Goal: Contribute content: Contribute content

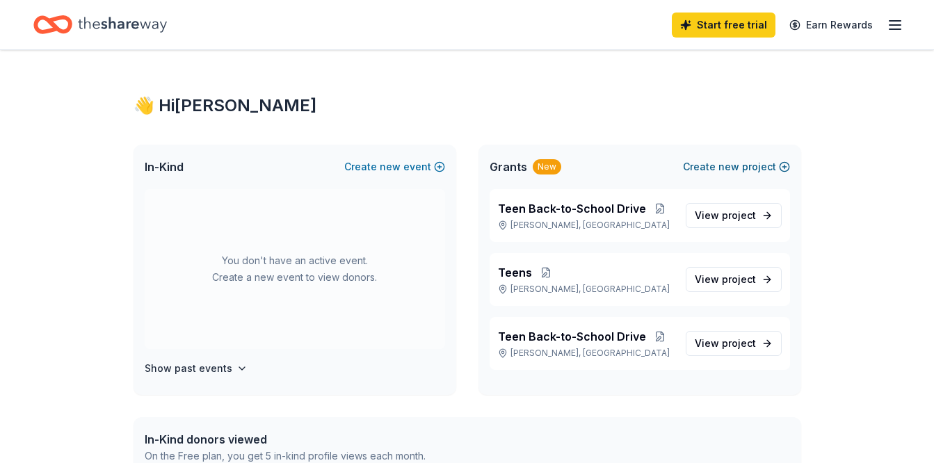
click at [722, 166] on span "new" at bounding box center [729, 167] width 21 height 17
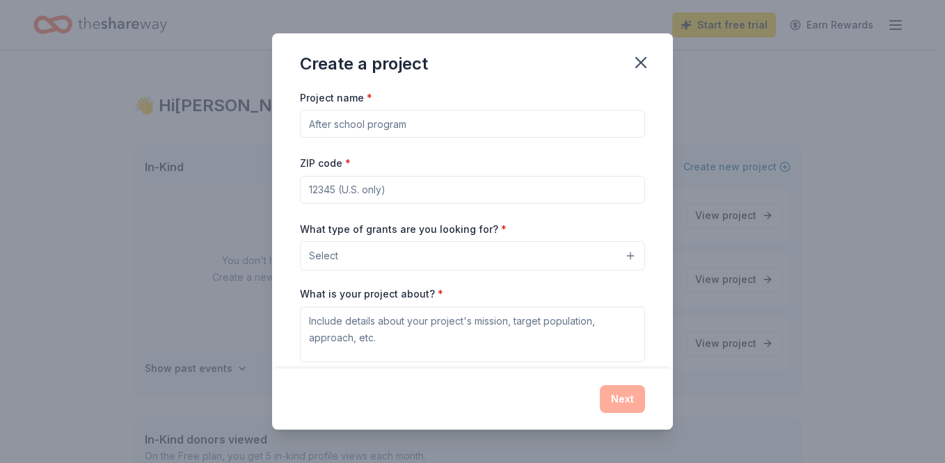
click at [472, 115] on input "Project name *" at bounding box center [472, 124] width 345 height 28
type input "Teen Christmas Drice"
click at [465, 180] on input "ZIP code *" at bounding box center [472, 190] width 345 height 28
click at [425, 193] on input "ZIP code *" at bounding box center [472, 190] width 345 height 28
type input "17404"
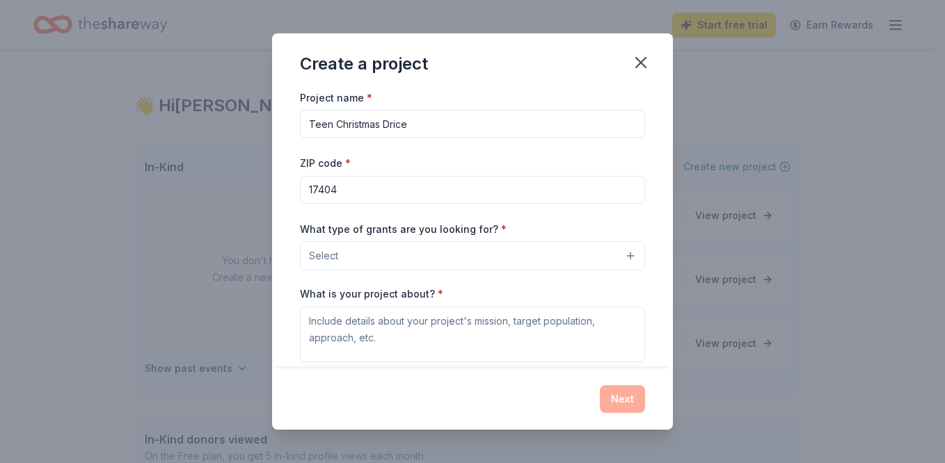
click at [407, 257] on button "Select" at bounding box center [472, 255] width 345 height 29
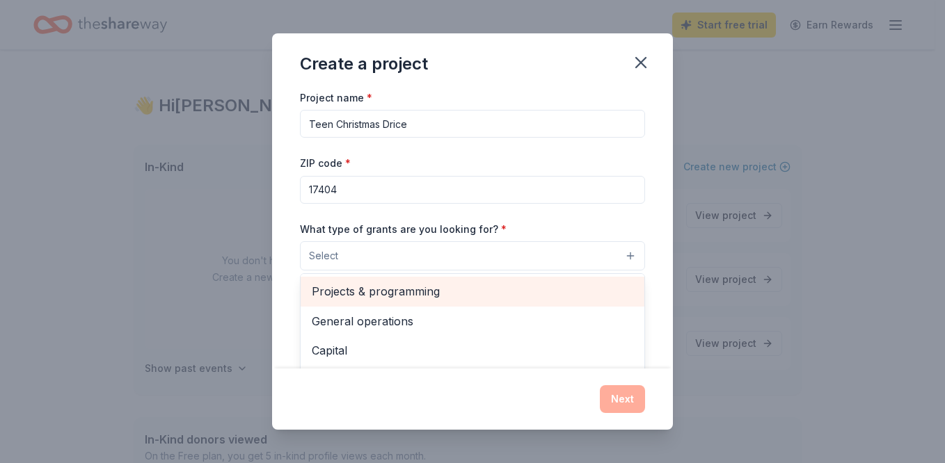
click at [406, 296] on span "Projects & programming" at bounding box center [472, 291] width 321 height 18
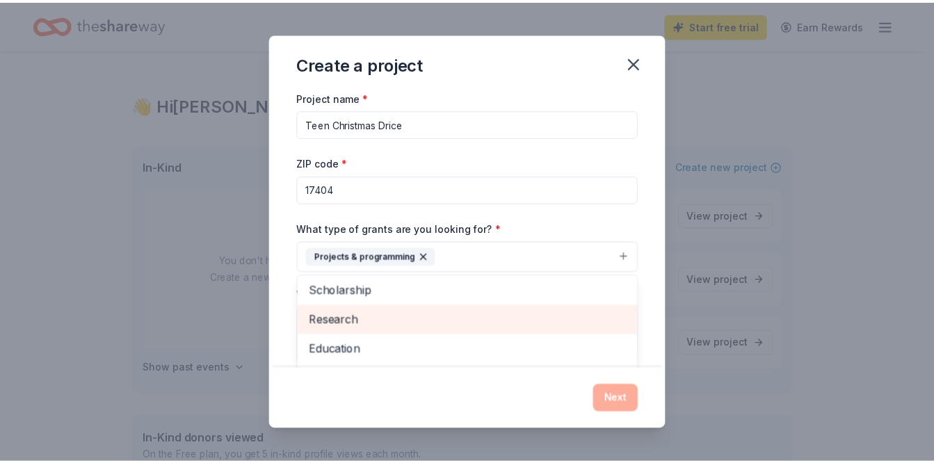
scroll to position [61, 0]
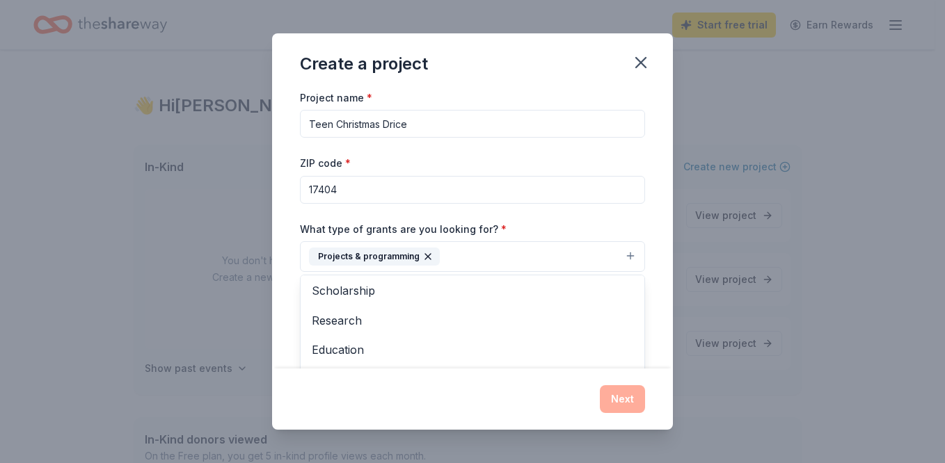
click at [295, 221] on div "Project name * Teen Christmas Drice ZIP code * 17404 What type of grants are yo…" at bounding box center [472, 229] width 401 height 280
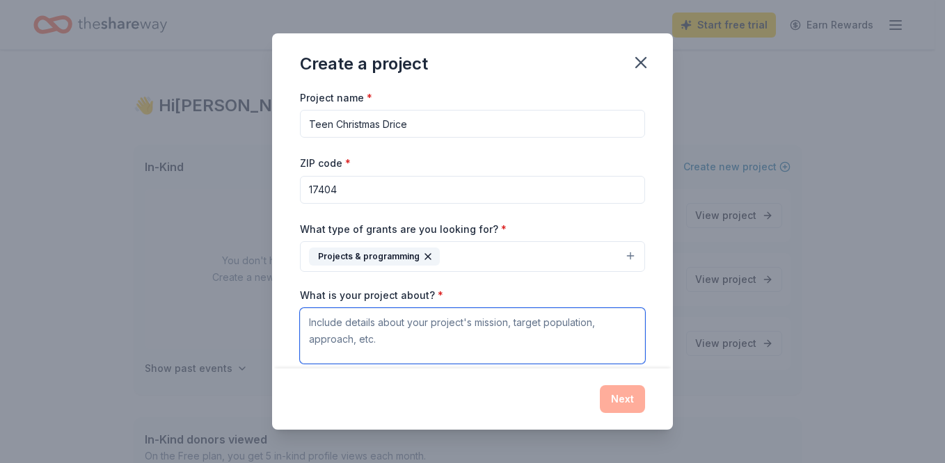
click at [340, 320] on textarea "What is your project about? *" at bounding box center [472, 336] width 345 height 56
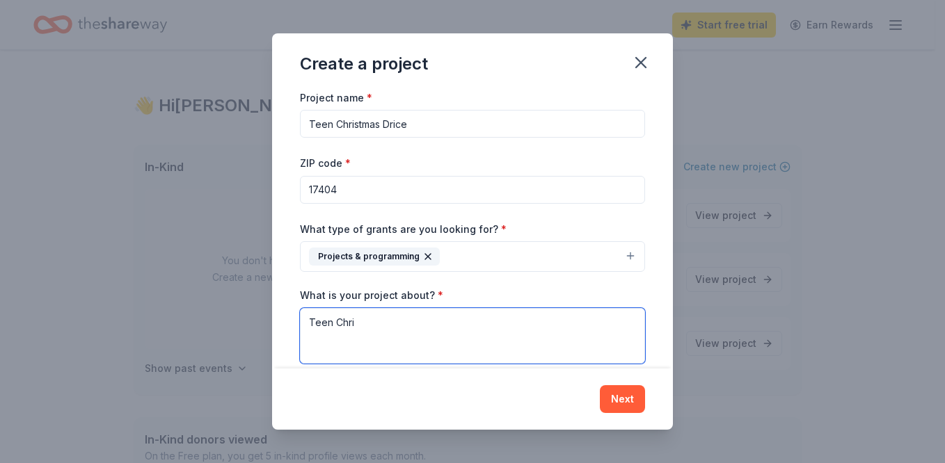
type textarea "Teen Chri"
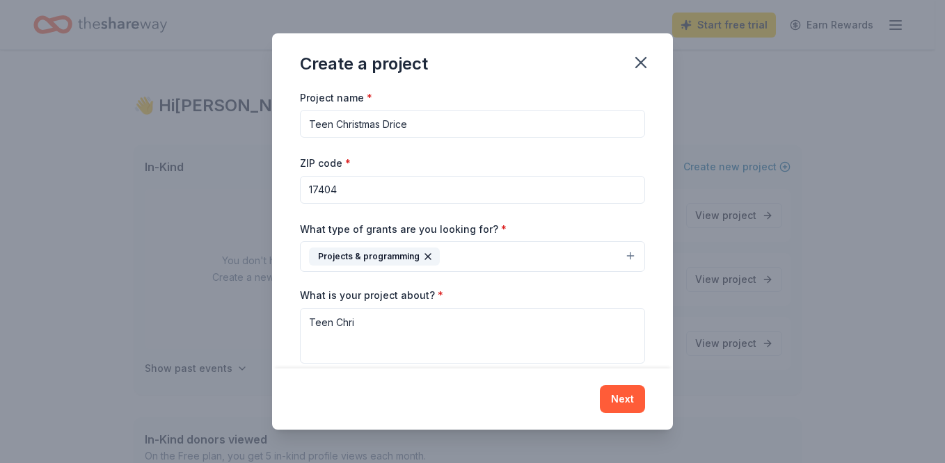
click at [428, 132] on input "Teen Christmas Drice" at bounding box center [472, 124] width 345 height 28
type input "Teen Christmas Drive"
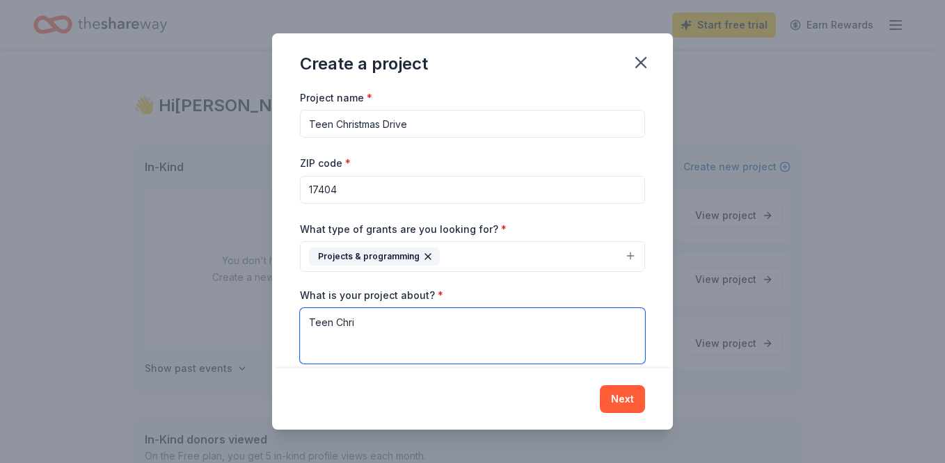
click at [365, 330] on textarea "Teen Chri" at bounding box center [472, 336] width 345 height 56
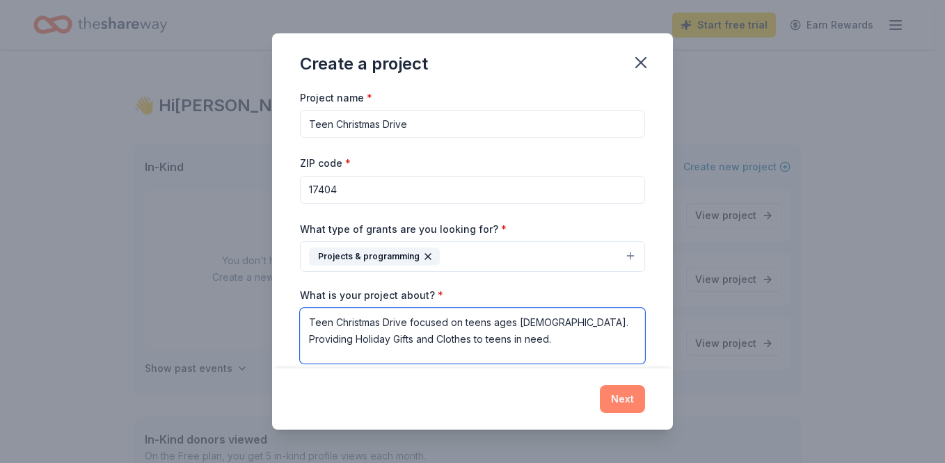
type textarea "Teen Christmas Drive focused on teens ages [DEMOGRAPHIC_DATA]. Providing Holida…"
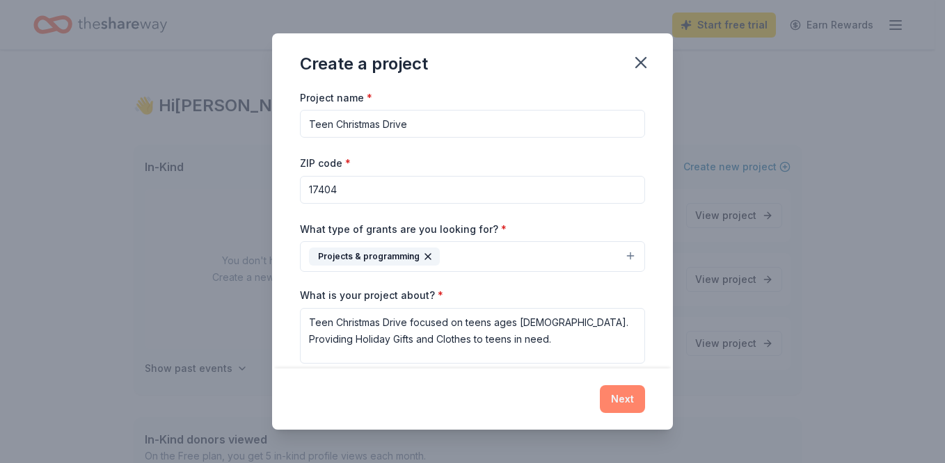
click at [618, 405] on button "Next" at bounding box center [622, 399] width 45 height 28
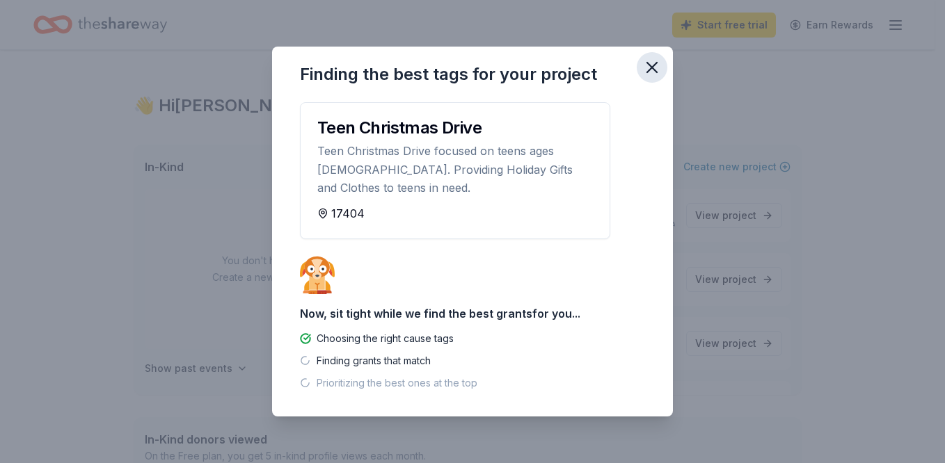
click at [653, 65] on icon "button" at bounding box center [651, 67] width 19 height 19
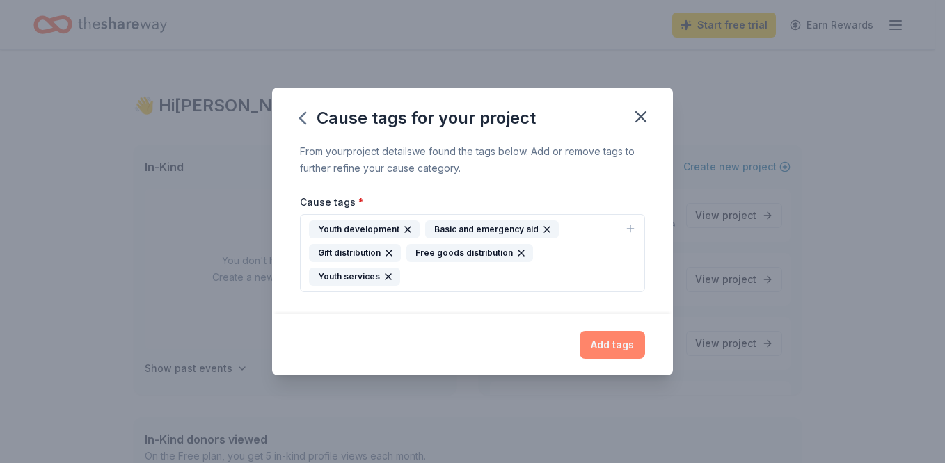
click at [612, 342] on button "Add tags" at bounding box center [611, 345] width 65 height 28
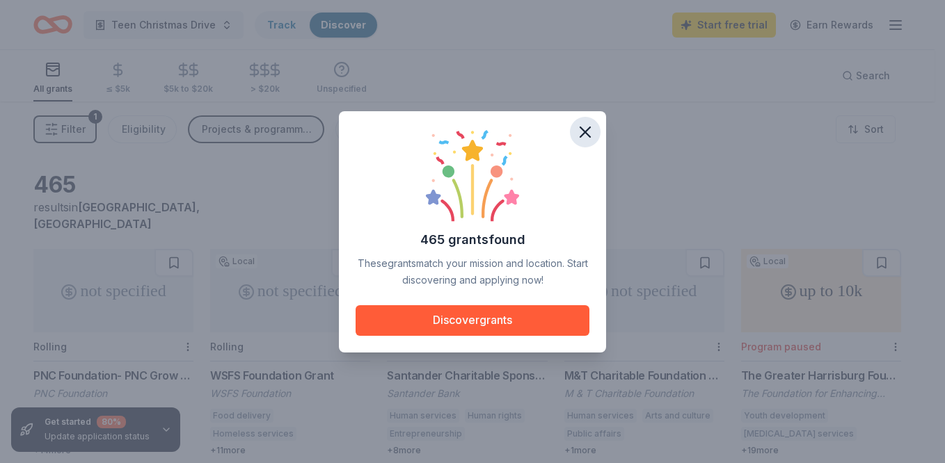
click at [585, 129] on icon "button" at bounding box center [584, 131] width 19 height 19
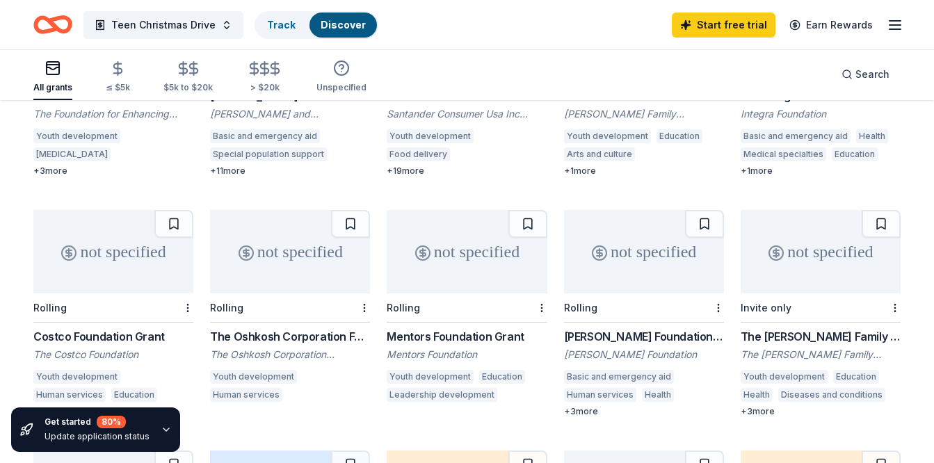
scroll to position [506, 0]
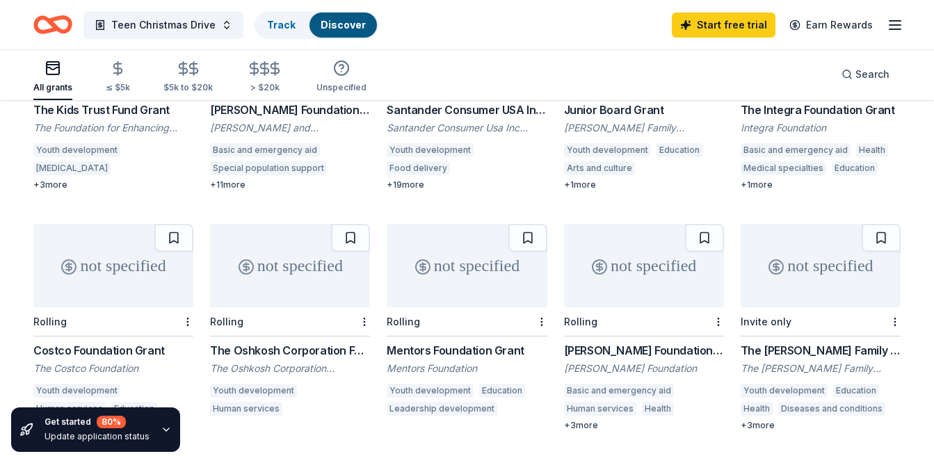
click at [611, 342] on div "[PERSON_NAME] Foundation Grant" at bounding box center [644, 350] width 160 height 17
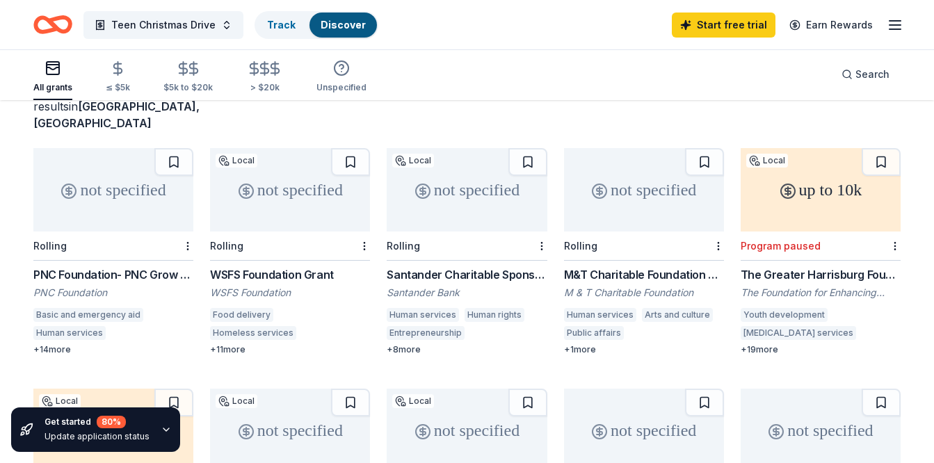
scroll to position [100, 0]
click at [243, 345] on div "+ 11 more" at bounding box center [290, 350] width 160 height 11
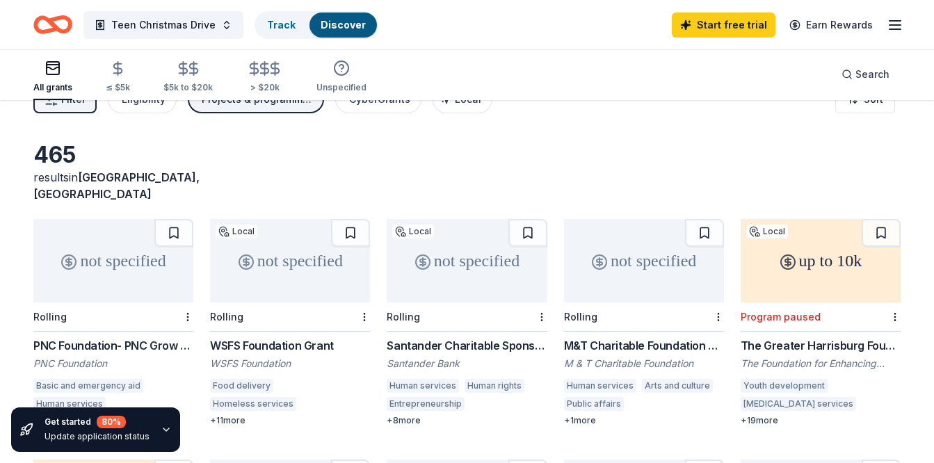
scroll to position [0, 0]
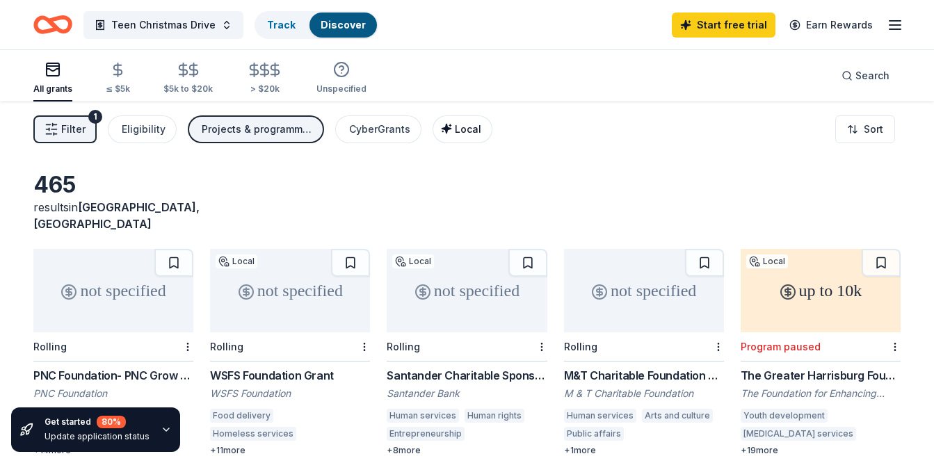
click at [466, 139] on button "Local" at bounding box center [463, 129] width 60 height 28
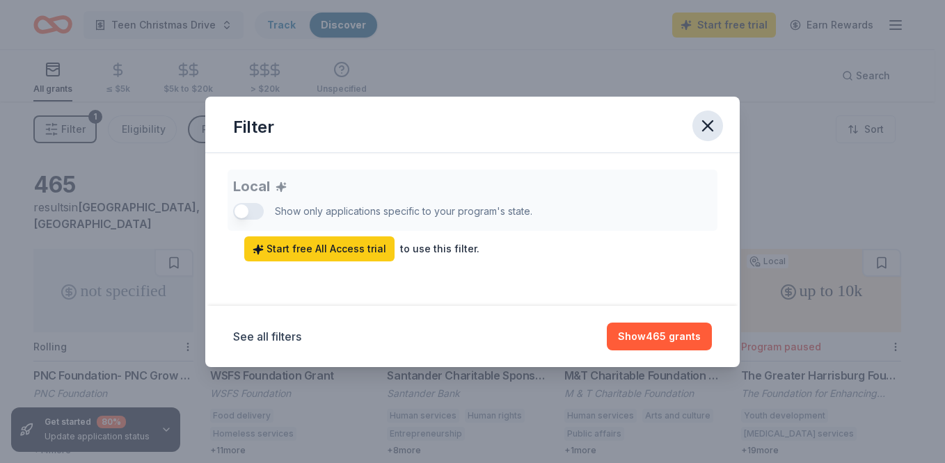
click at [712, 125] on icon "button" at bounding box center [707, 125] width 19 height 19
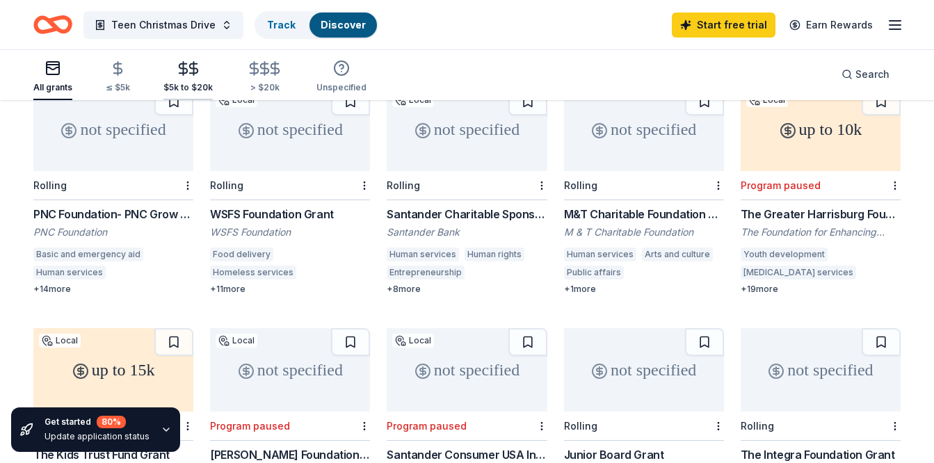
scroll to position [153, 0]
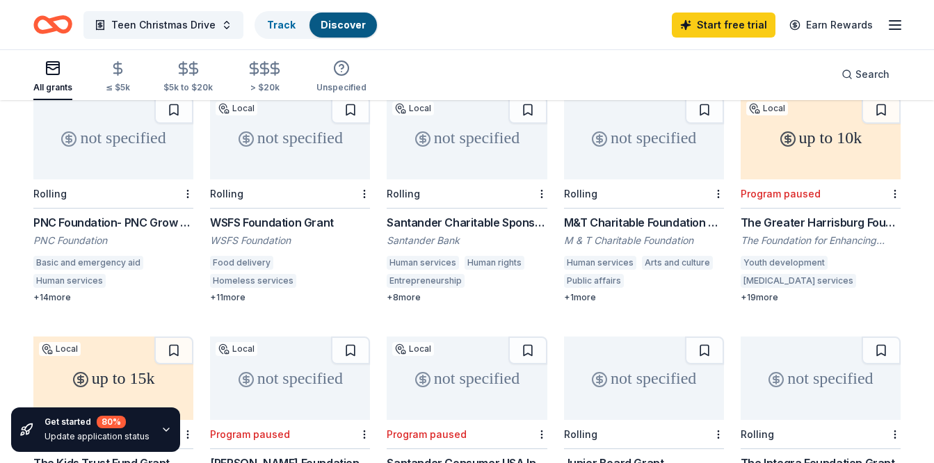
click at [58, 25] on icon "Home" at bounding box center [52, 24] width 39 height 33
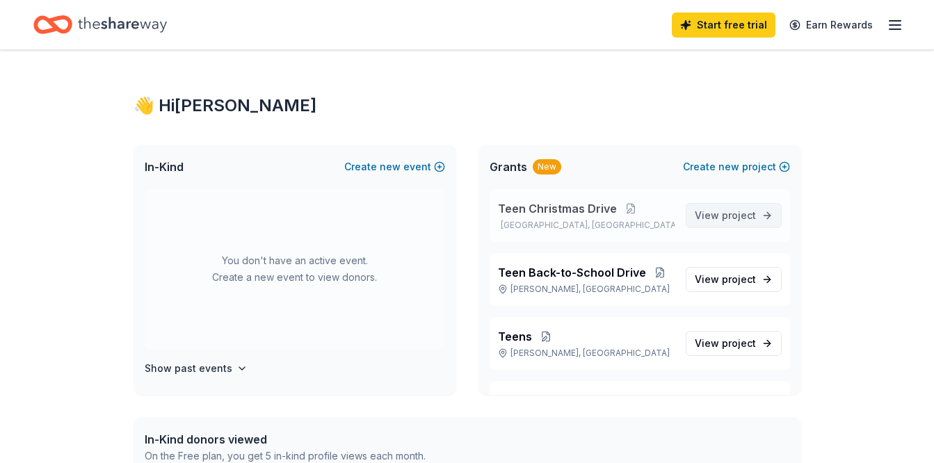
click at [700, 209] on span "View project" at bounding box center [725, 215] width 61 height 17
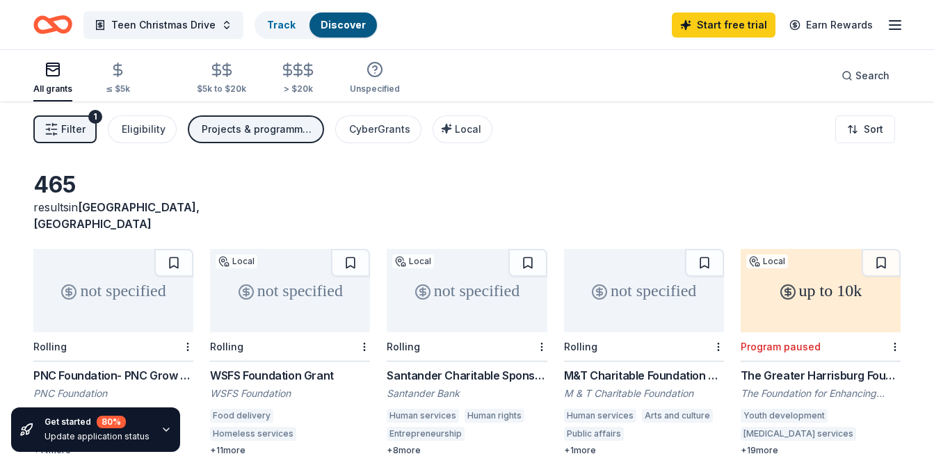
click at [893, 25] on line "button" at bounding box center [895, 25] width 11 height 0
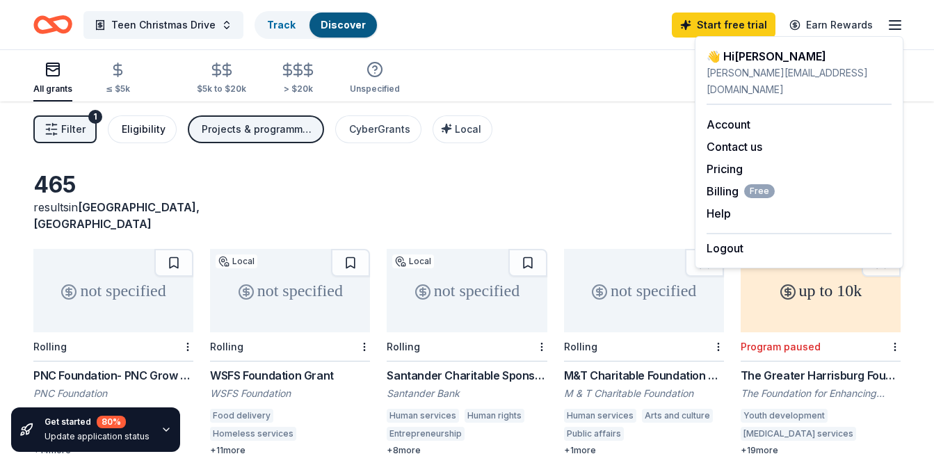
click at [131, 124] on div "Eligibility" at bounding box center [144, 129] width 44 height 17
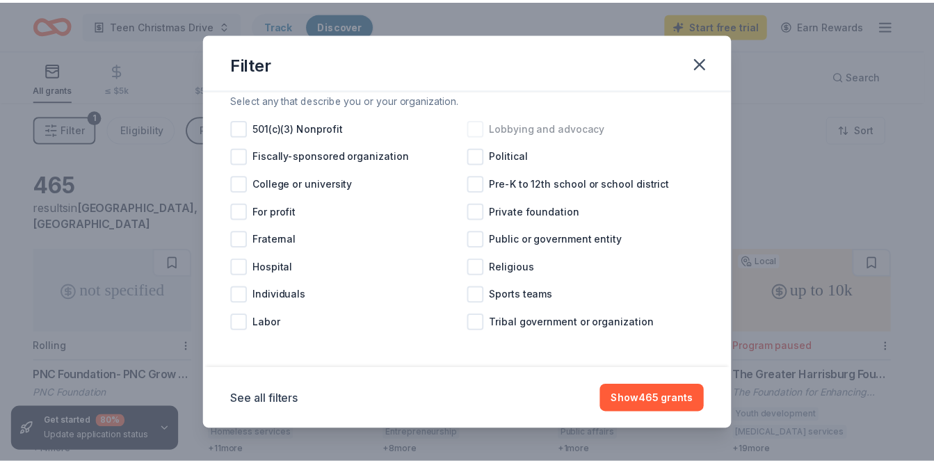
scroll to position [43, 0]
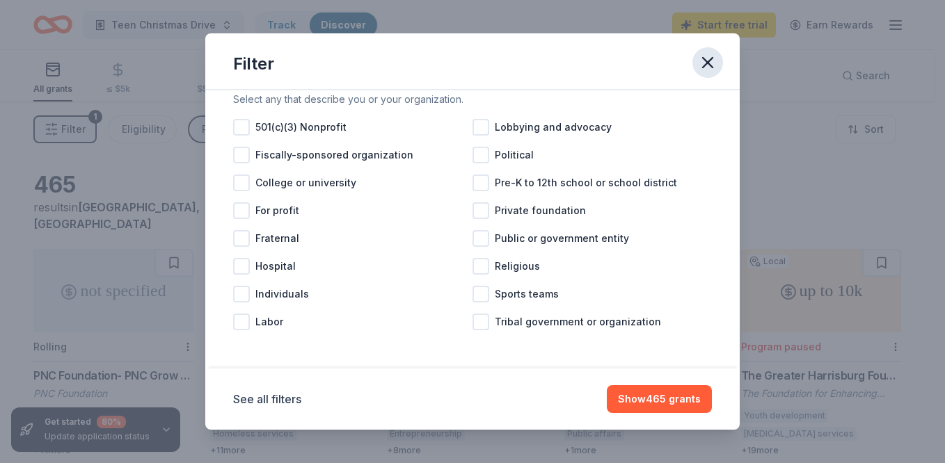
click at [712, 66] on icon "button" at bounding box center [708, 63] width 10 height 10
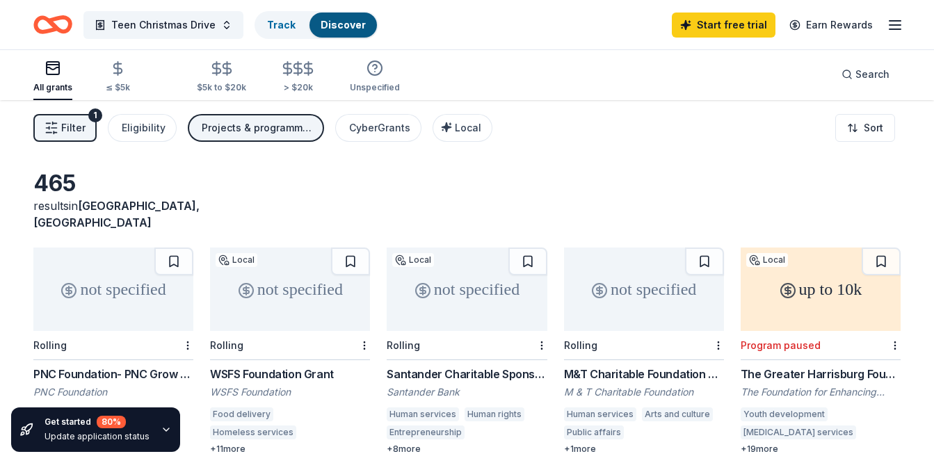
scroll to position [0, 0]
click at [902, 27] on icon "button" at bounding box center [895, 25] width 17 height 17
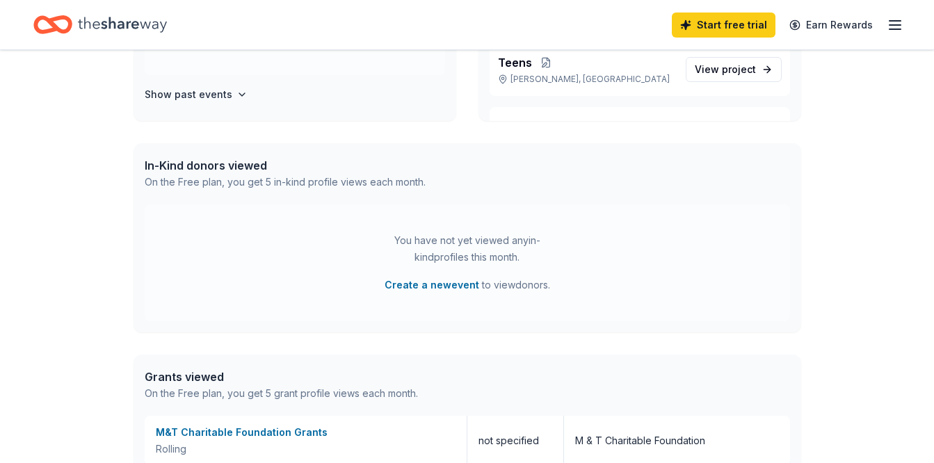
scroll to position [271, 0]
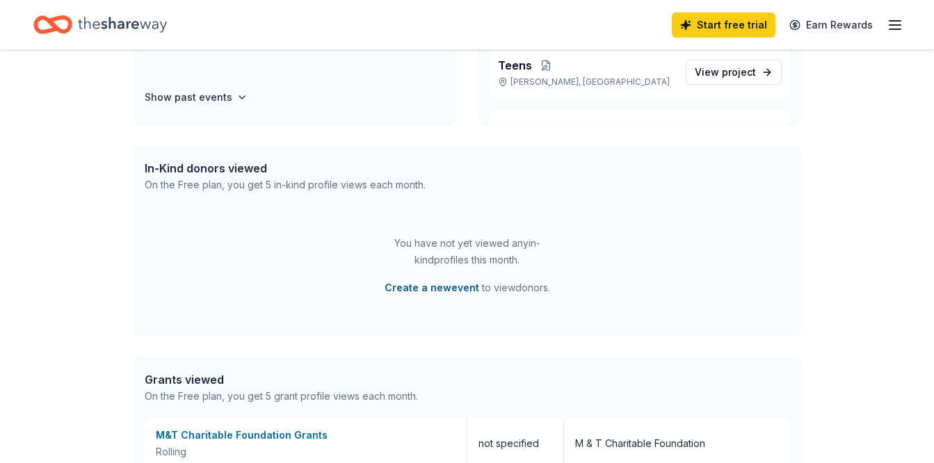
click at [440, 284] on button "Create a new event" at bounding box center [432, 288] width 95 height 17
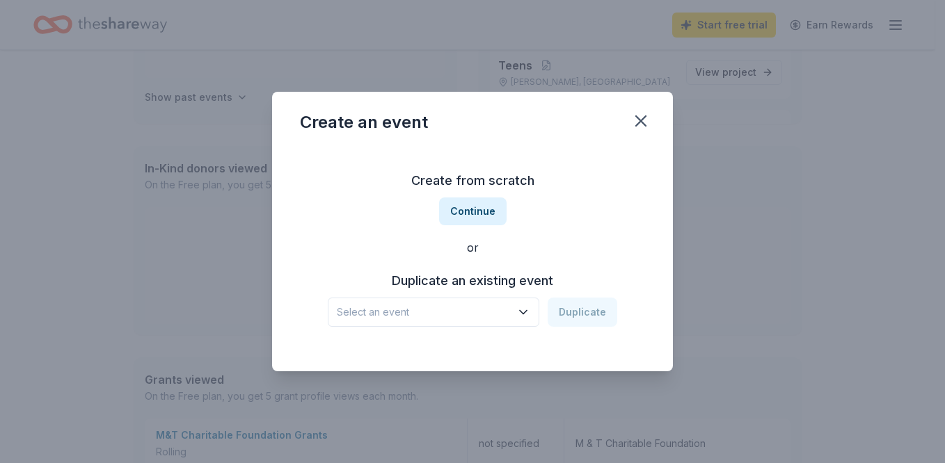
click at [526, 309] on icon "button" at bounding box center [523, 312] width 14 height 14
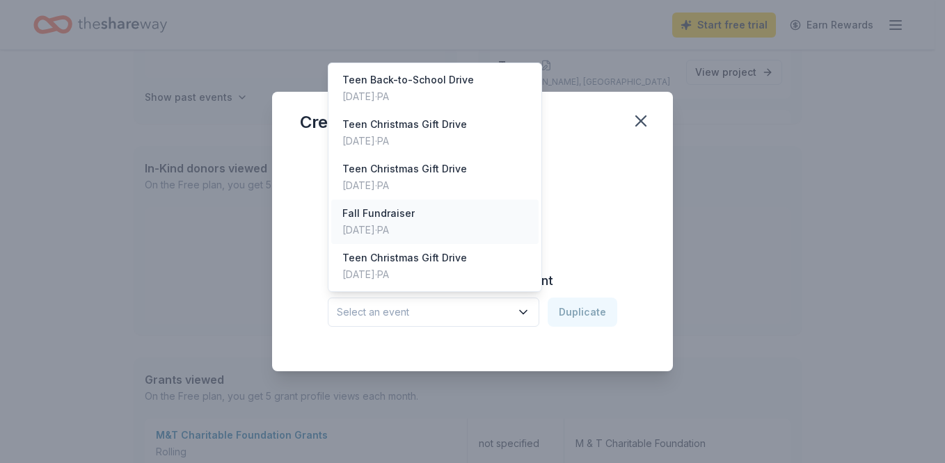
click at [496, 214] on div "Fall Fundraiser [DATE] · [GEOGRAPHIC_DATA]" at bounding box center [434, 222] width 207 height 45
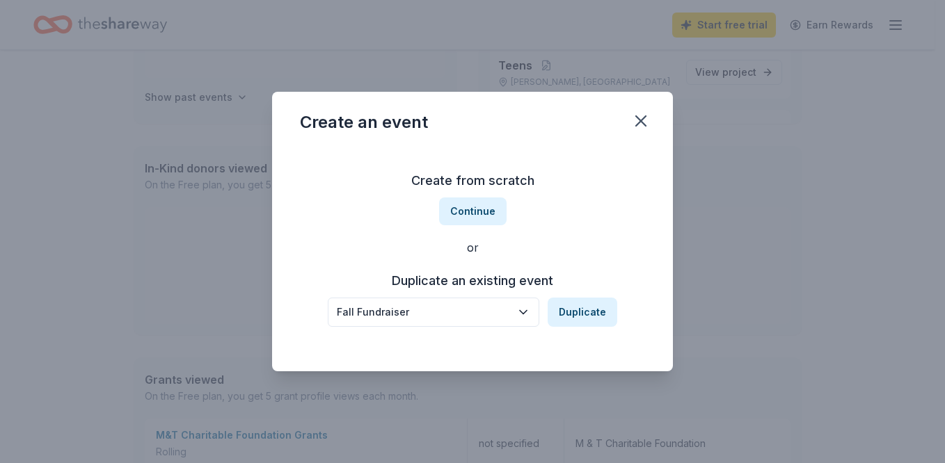
click at [527, 311] on icon "button" at bounding box center [523, 312] width 14 height 14
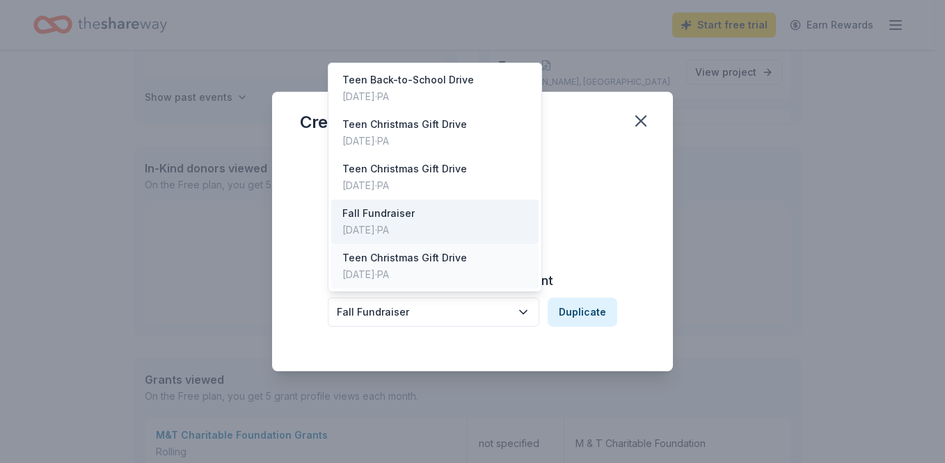
click at [481, 253] on div "Teen Christmas Gift Drive [DATE] · [GEOGRAPHIC_DATA]" at bounding box center [434, 266] width 207 height 45
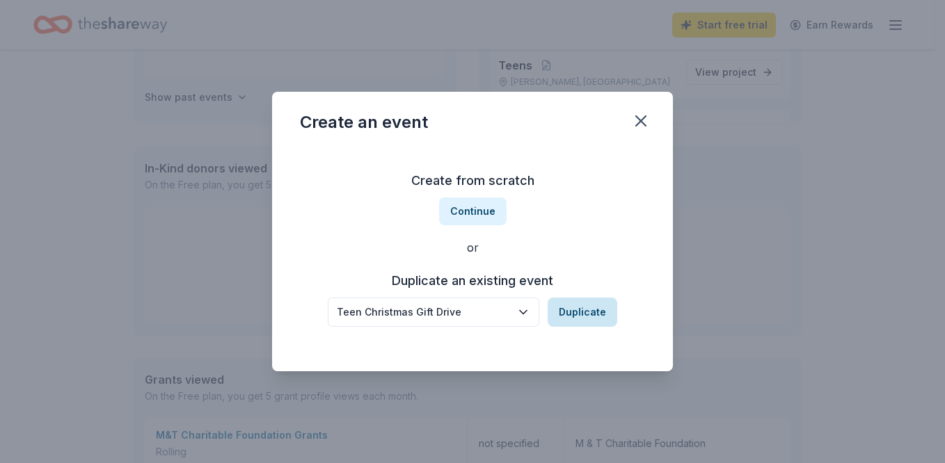
click at [581, 318] on button "Duplicate" at bounding box center [582, 312] width 70 height 29
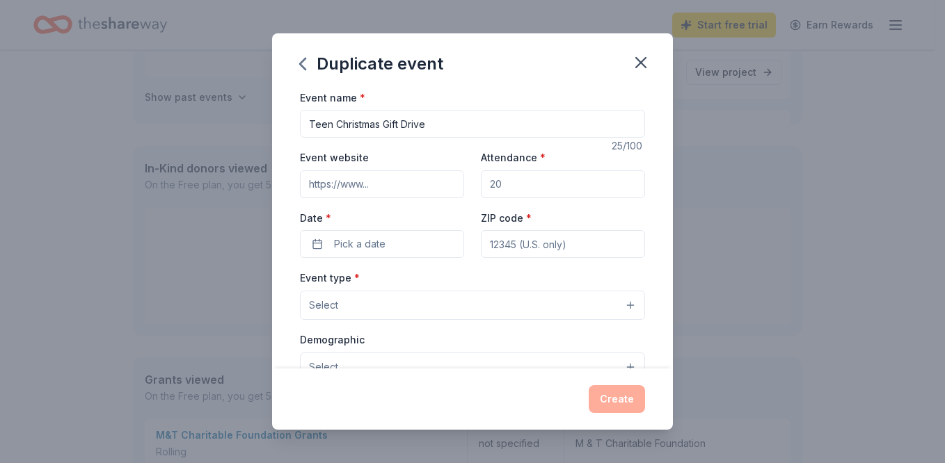
click at [584, 247] on input "ZIP code *" at bounding box center [563, 244] width 164 height 28
click at [641, 56] on icon "button" at bounding box center [640, 62] width 19 height 19
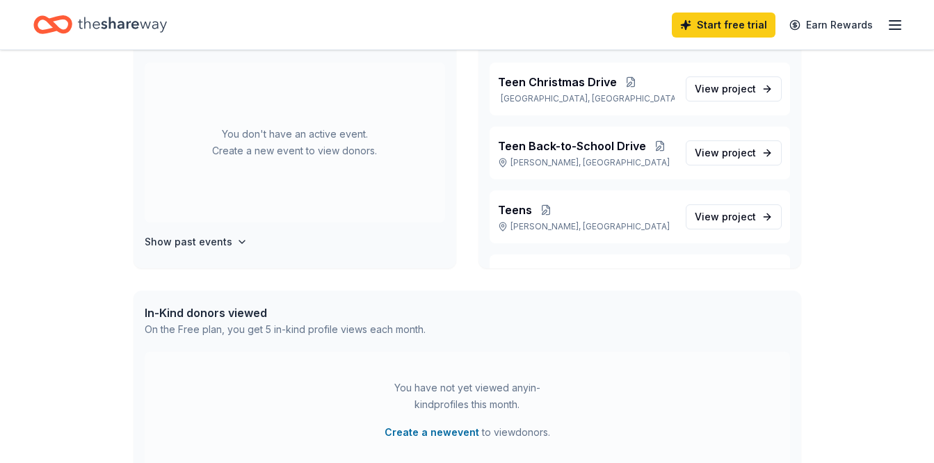
scroll to position [0, 0]
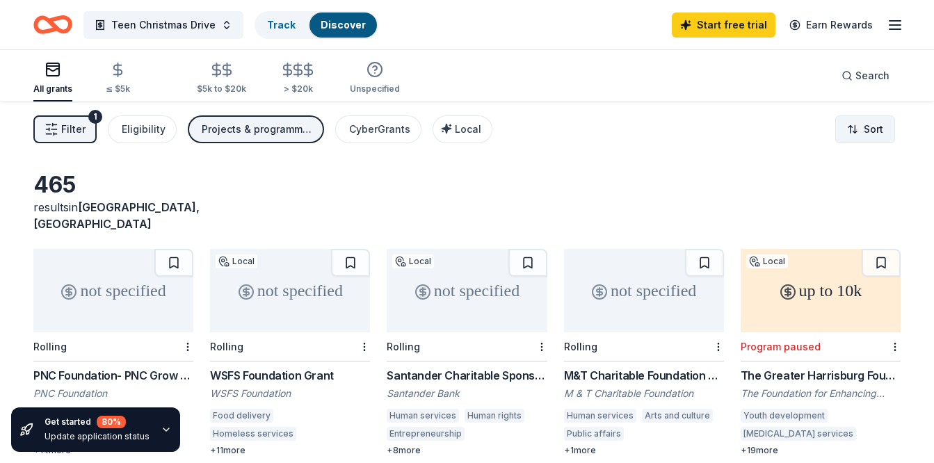
click at [855, 133] on html "Teen Christmas Drive Track Discover Start free trial Earn Rewards All grants ≤ …" at bounding box center [467, 231] width 934 height 463
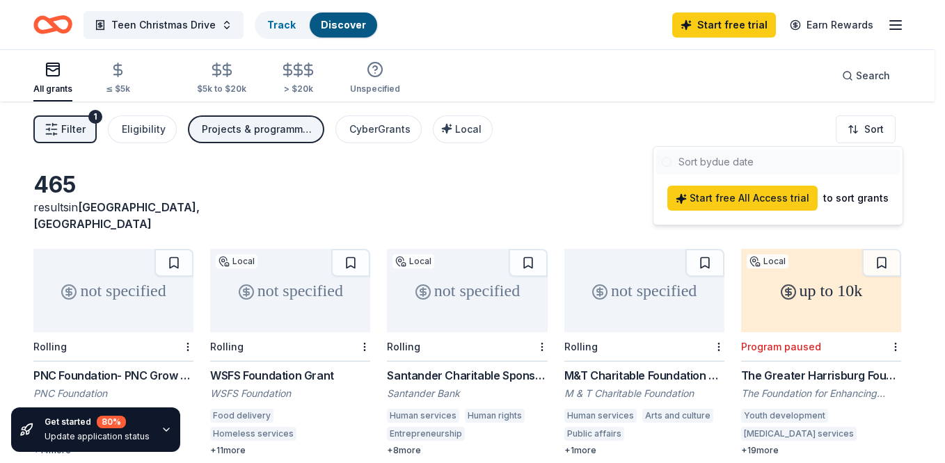
click at [545, 163] on html "Teen Christmas Drive Track Discover Start free trial Earn Rewards All grants ≤ …" at bounding box center [472, 231] width 945 height 463
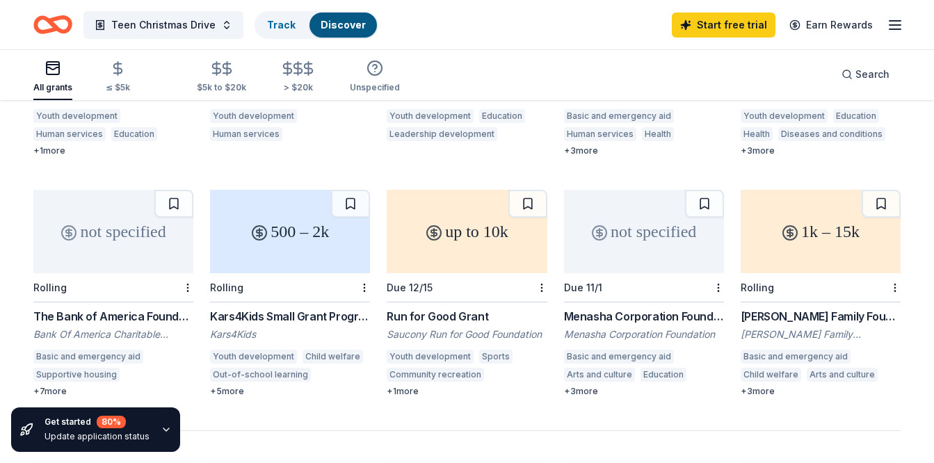
scroll to position [790, 0]
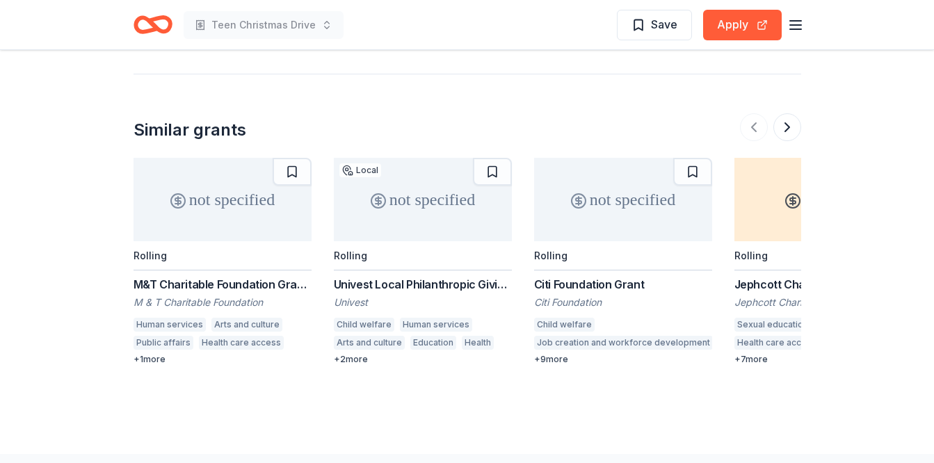
scroll to position [1815, 0]
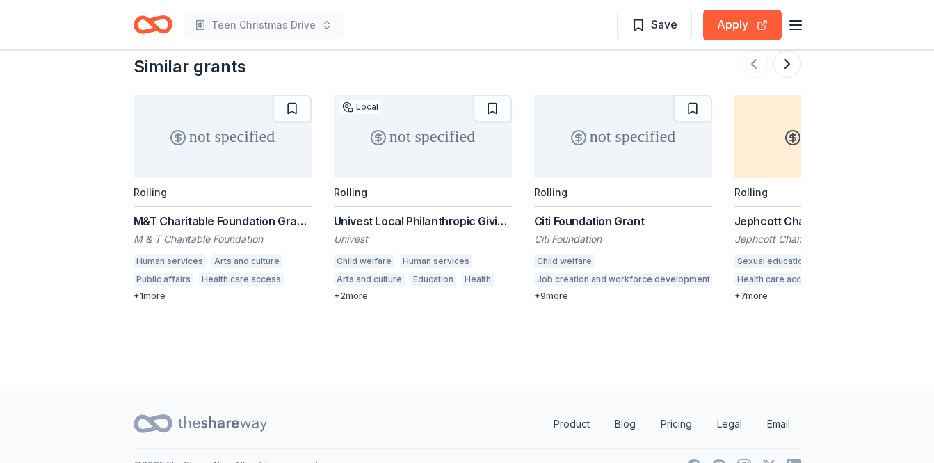
click at [282, 213] on div "M&T Charitable Foundation Grants" at bounding box center [223, 221] width 178 height 17
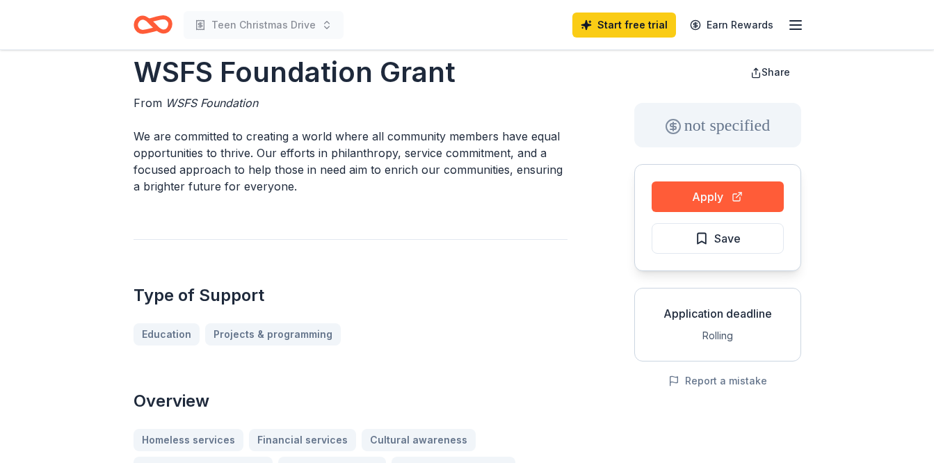
scroll to position [0, 0]
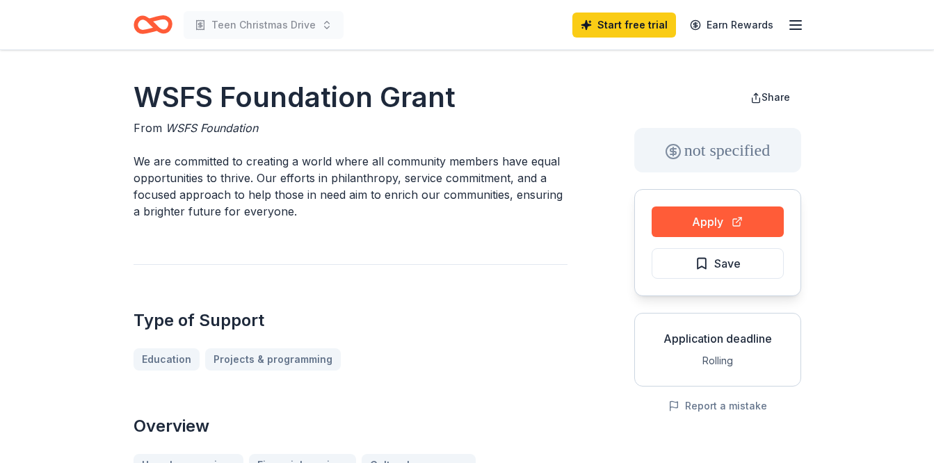
click at [797, 21] on line "button" at bounding box center [795, 21] width 11 height 0
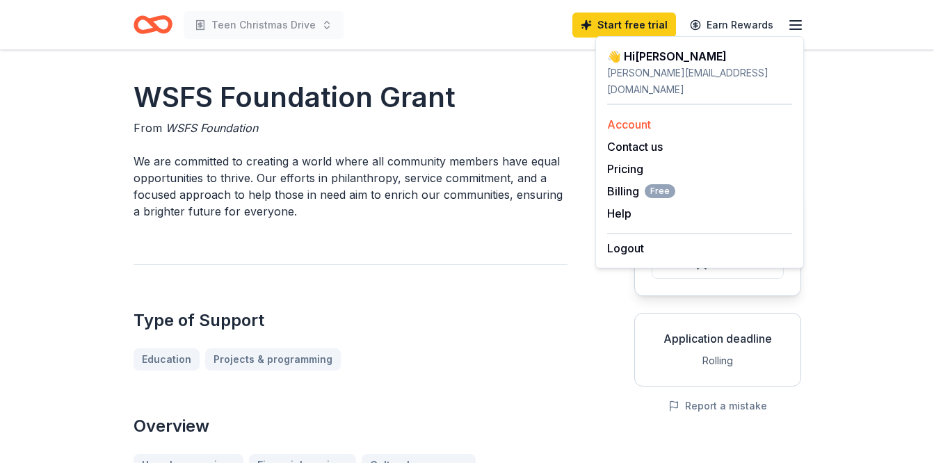
click at [670, 116] on div "Account" at bounding box center [699, 124] width 185 height 17
